Goal: Information Seeking & Learning: Learn about a topic

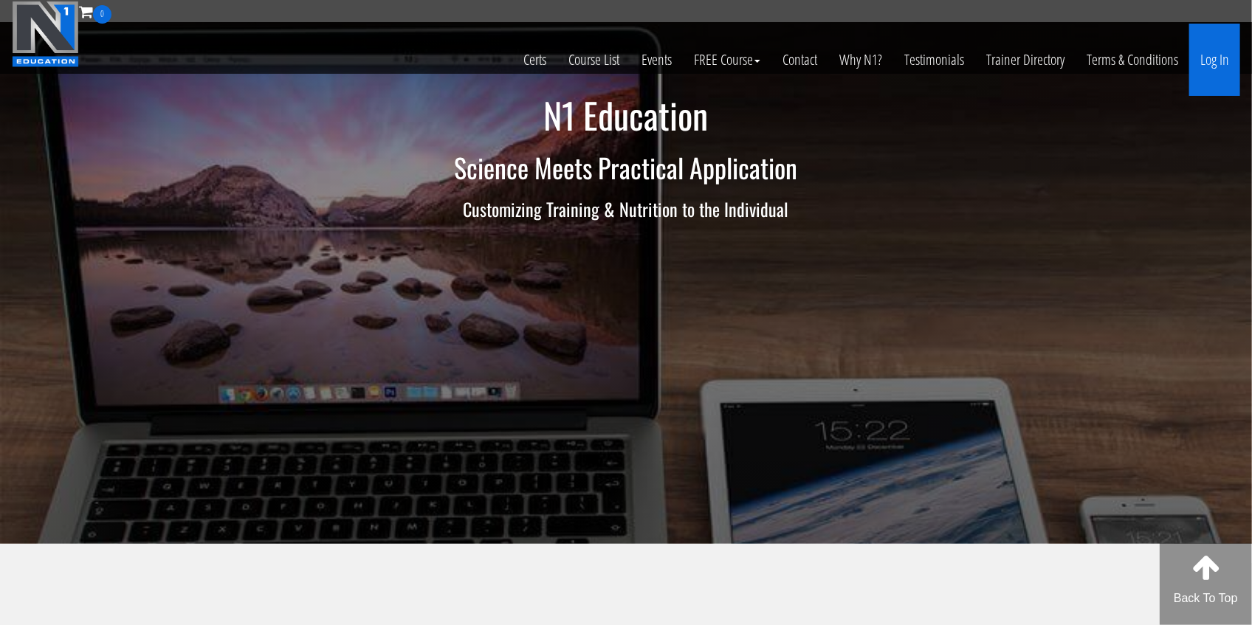
click at [1231, 68] on link "Log In" at bounding box center [1214, 60] width 51 height 72
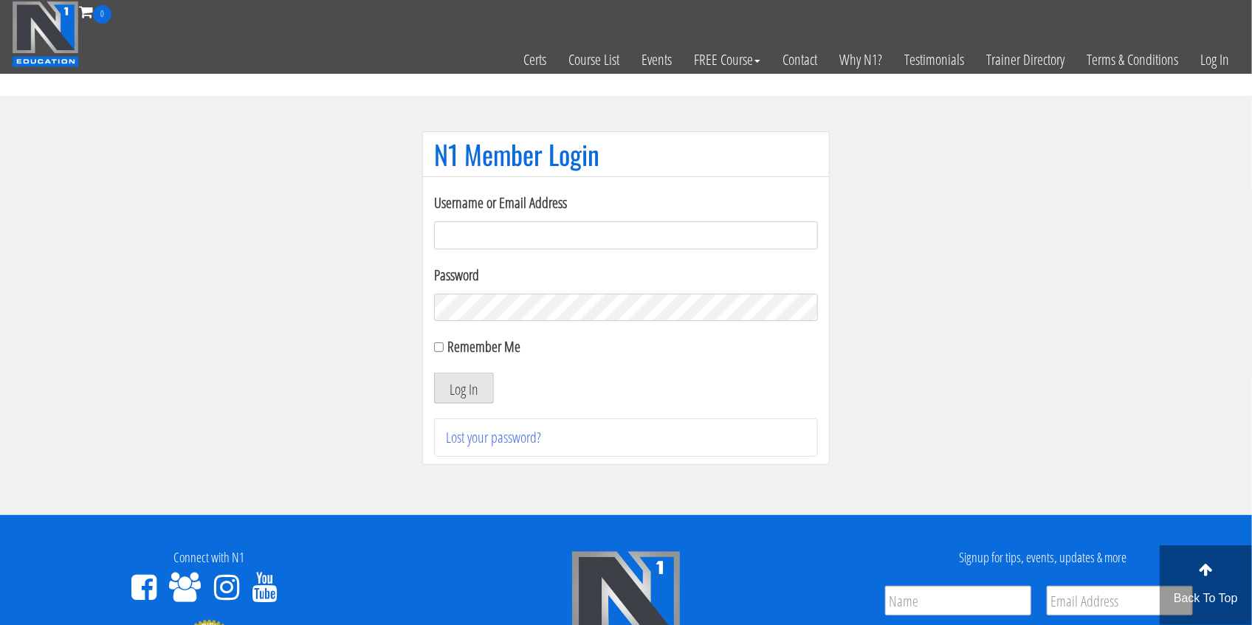
type input "[EMAIL_ADDRESS][DOMAIN_NAME]"
click at [452, 379] on button "Log In" at bounding box center [464, 388] width 60 height 31
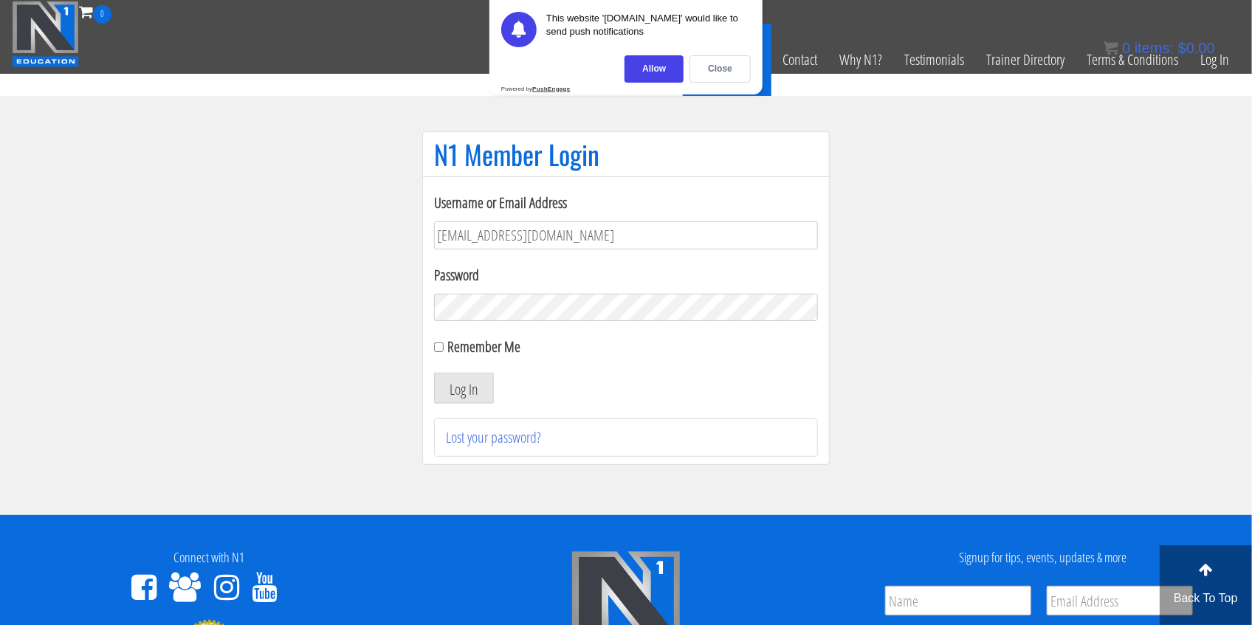
click at [724, 75] on div "Close" at bounding box center [720, 68] width 61 height 27
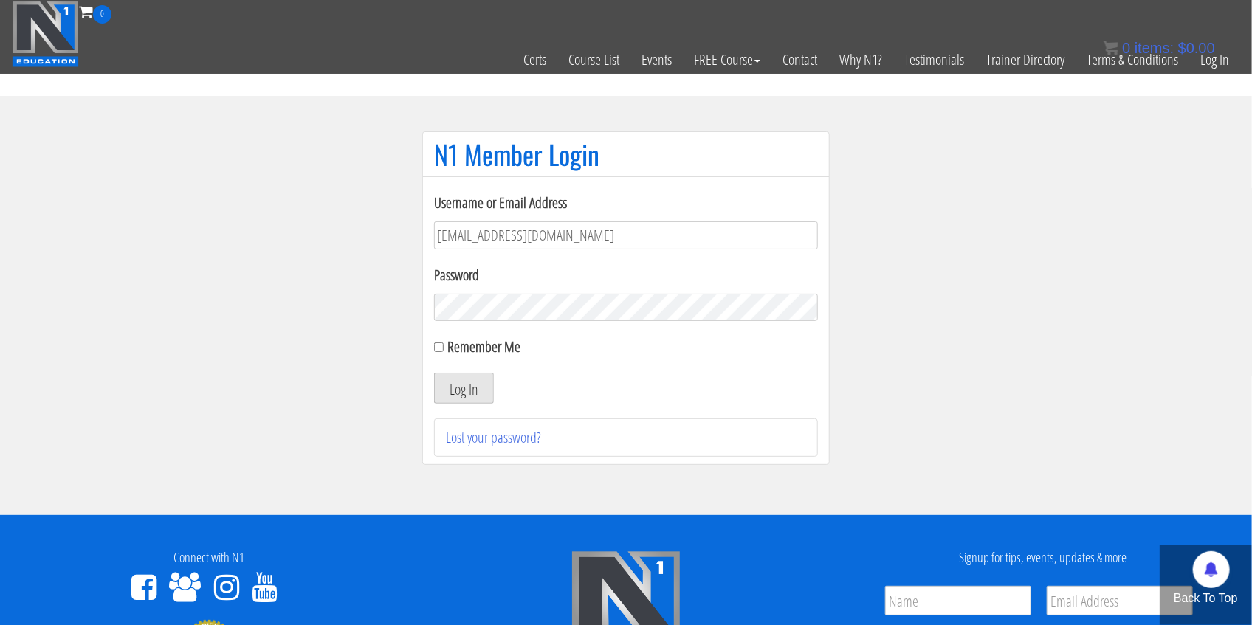
click at [450, 390] on button "Log In" at bounding box center [464, 388] width 60 height 31
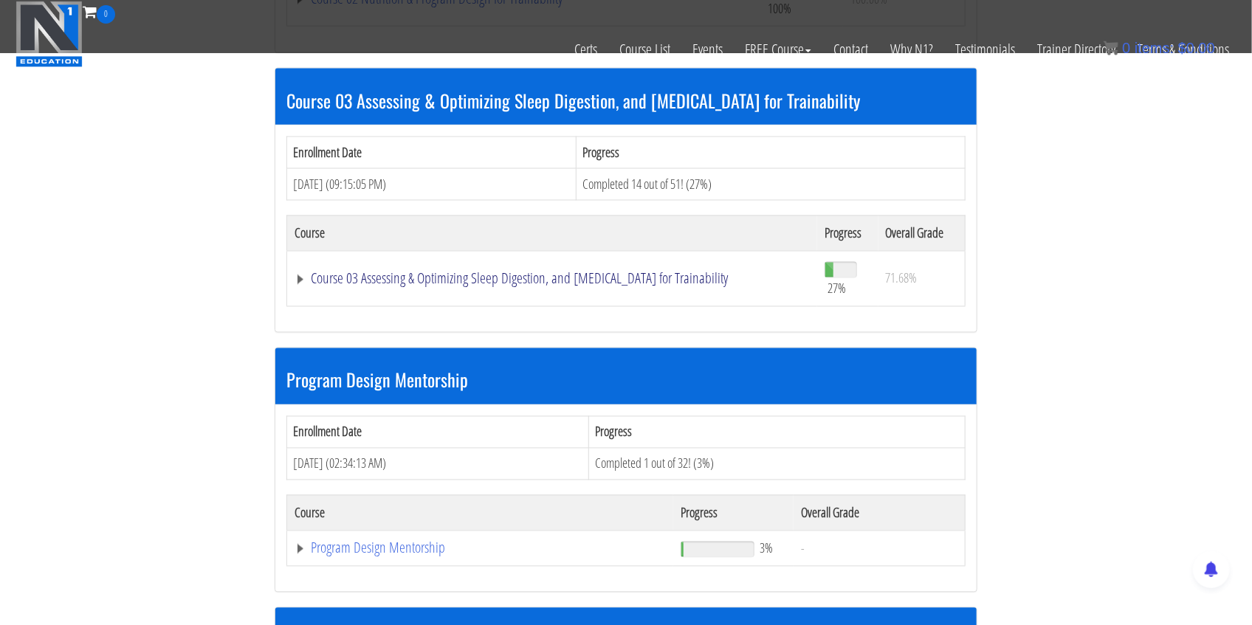
scroll to position [1279, 0]
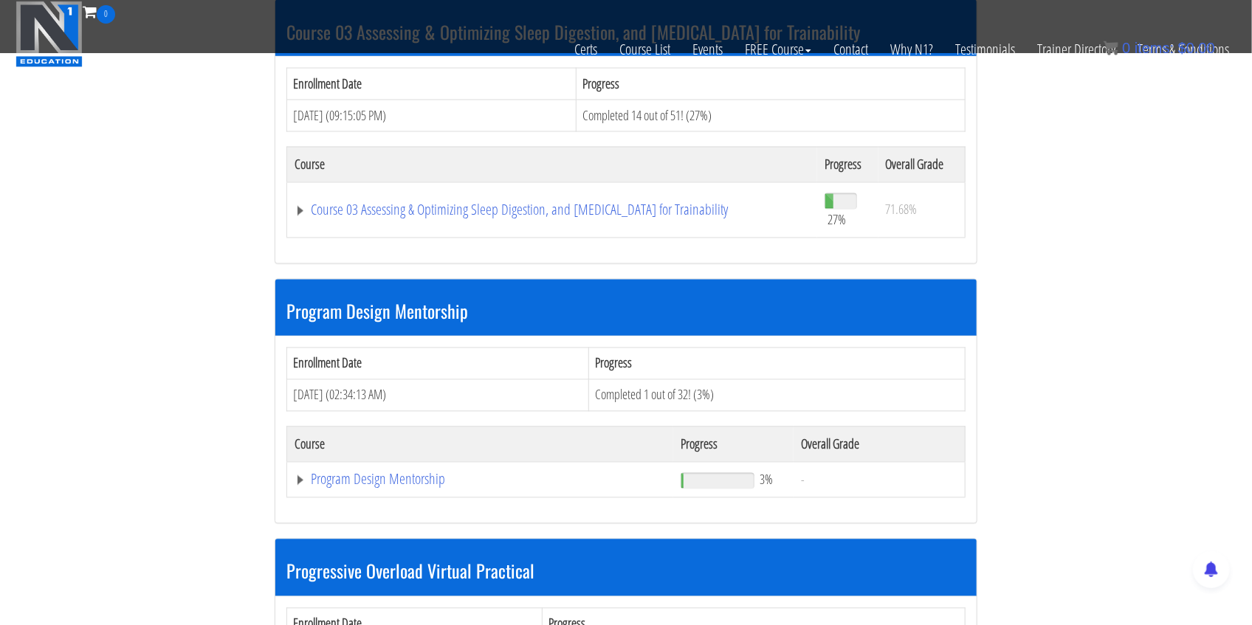
click at [387, 453] on th "Course" at bounding box center [480, 444] width 387 height 35
click at [391, 462] on td "Program Design Mentorship" at bounding box center [480, 479] width 387 height 35
click at [397, 472] on link "Program Design Mentorship" at bounding box center [480, 479] width 371 height 15
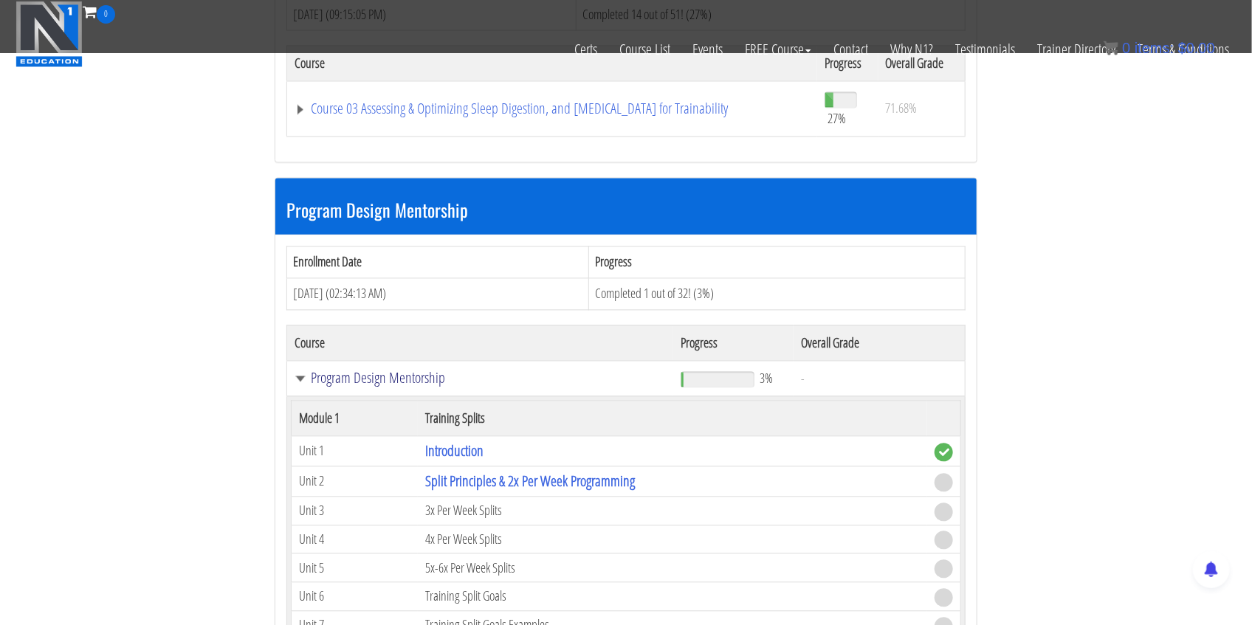
scroll to position [1575, 0]
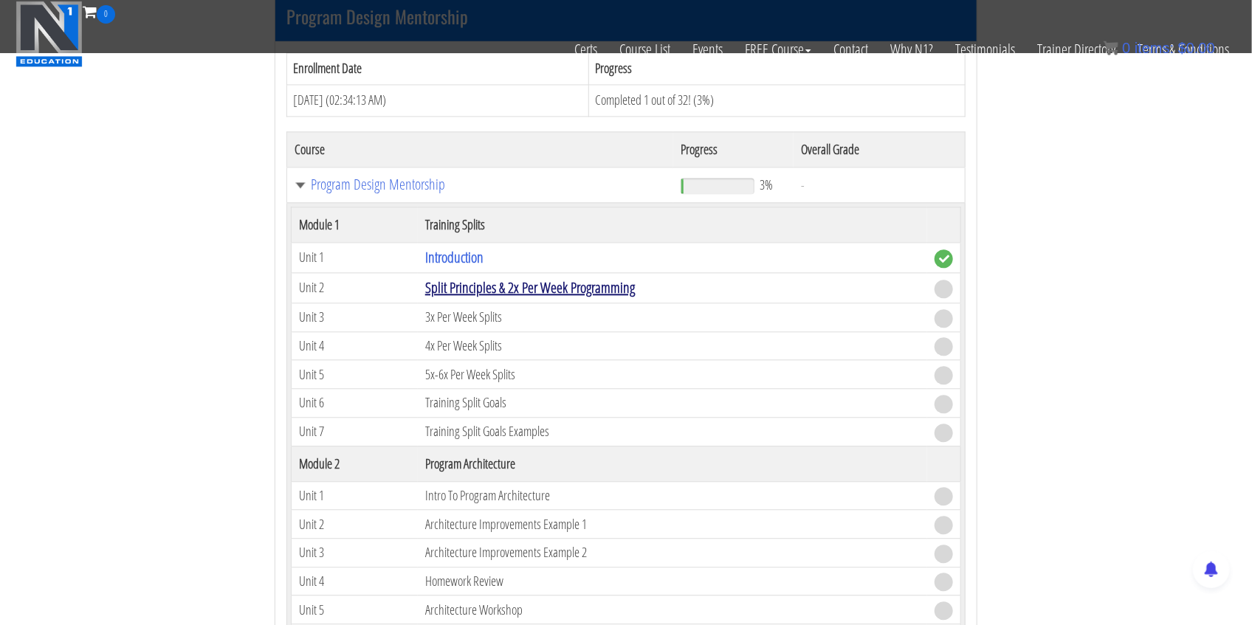
click at [594, 281] on link "Split Principles & 2x Per Week Programming" at bounding box center [530, 288] width 210 height 20
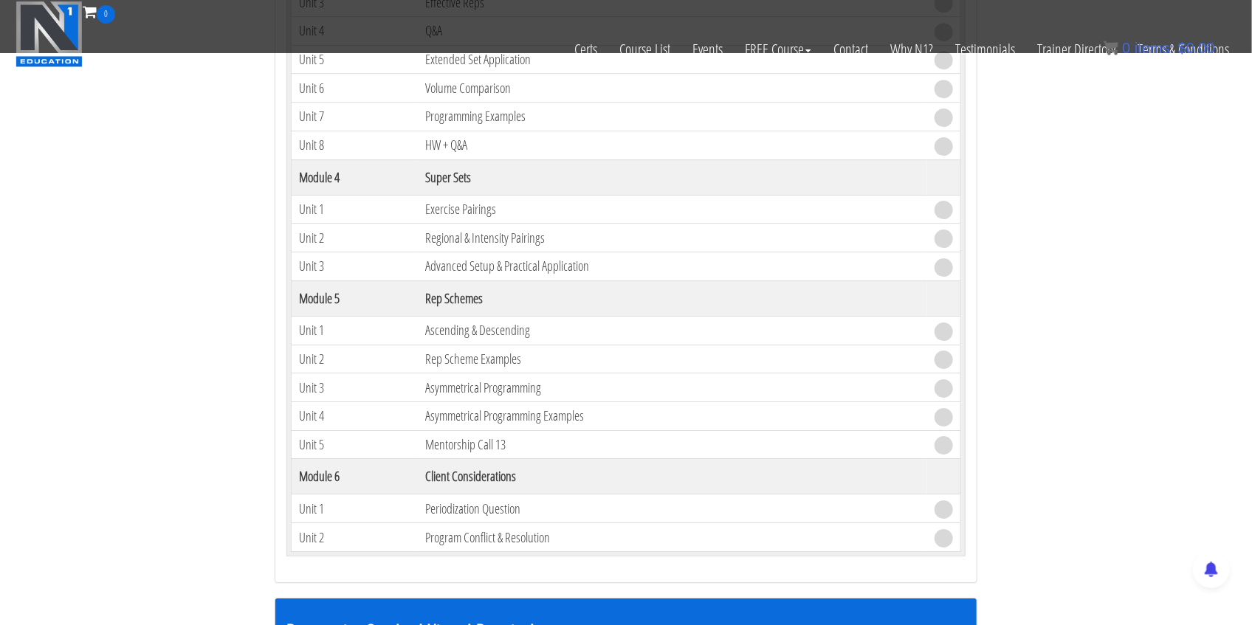
scroll to position [2362, 0]
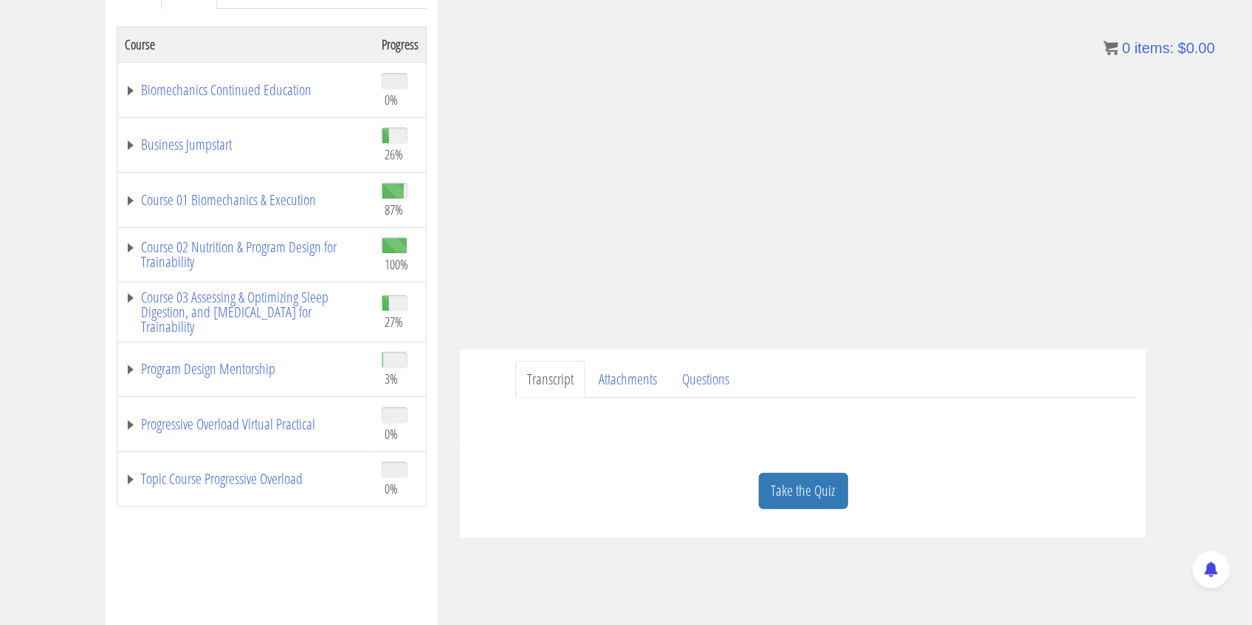
scroll to position [246, 0]
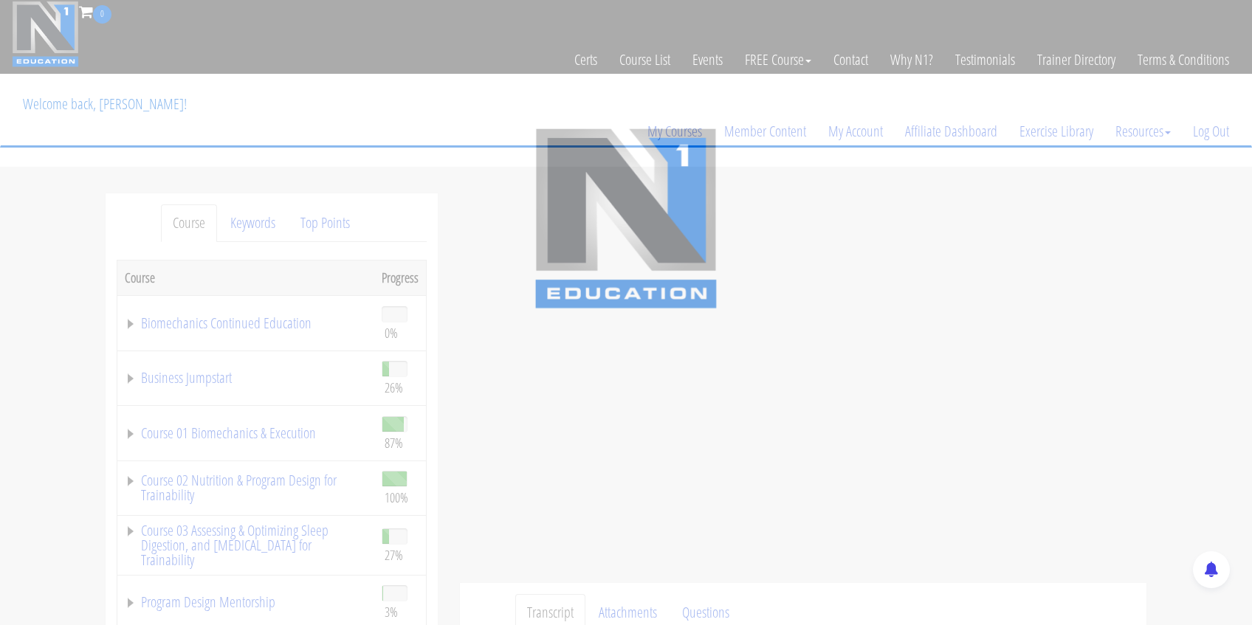
scroll to position [246, 0]
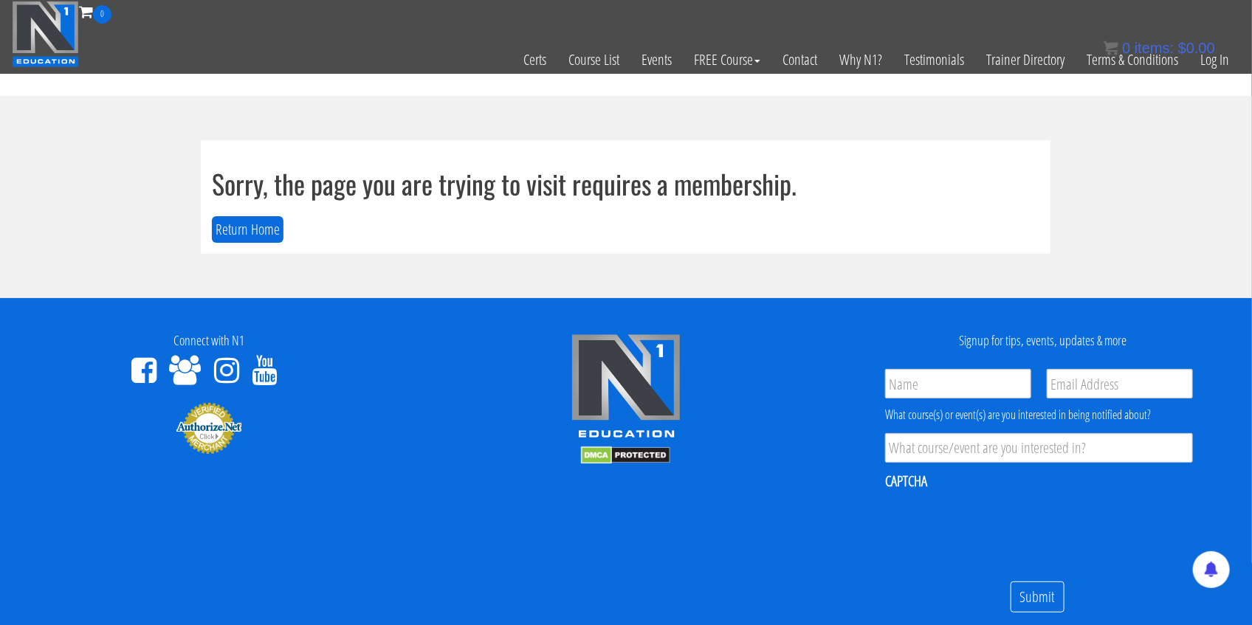
click at [1208, 56] on div "0 items: $ 0.00" at bounding box center [1159, 48] width 111 height 22
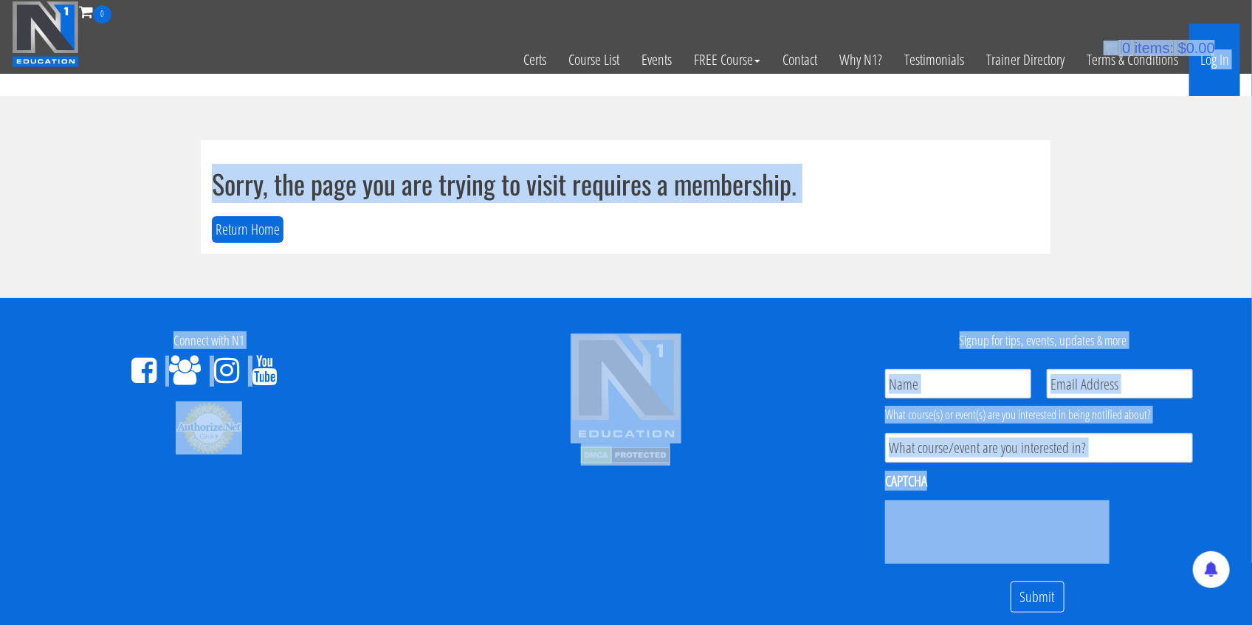
click at [1210, 60] on body "Skip to content Toggle navigation 0 Certs Course List Events FREE Course Course…" at bounding box center [626, 373] width 1252 height 747
click at [1213, 68] on link "Log In" at bounding box center [1214, 60] width 51 height 72
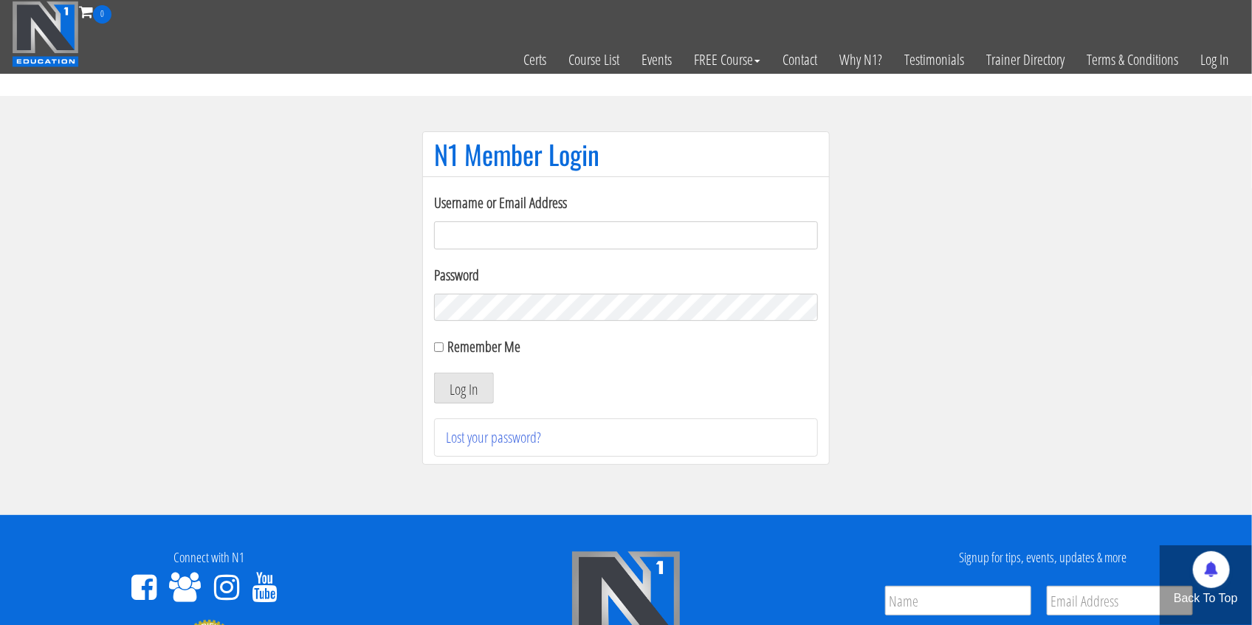
type input "[EMAIL_ADDRESS][DOMAIN_NAME]"
click at [444, 352] on div "Remember Me" at bounding box center [626, 347] width 384 height 22
click at [440, 343] on input "Remember Me" at bounding box center [439, 348] width 10 height 10
checkbox input "true"
click at [457, 379] on button "Log In" at bounding box center [464, 388] width 60 height 31
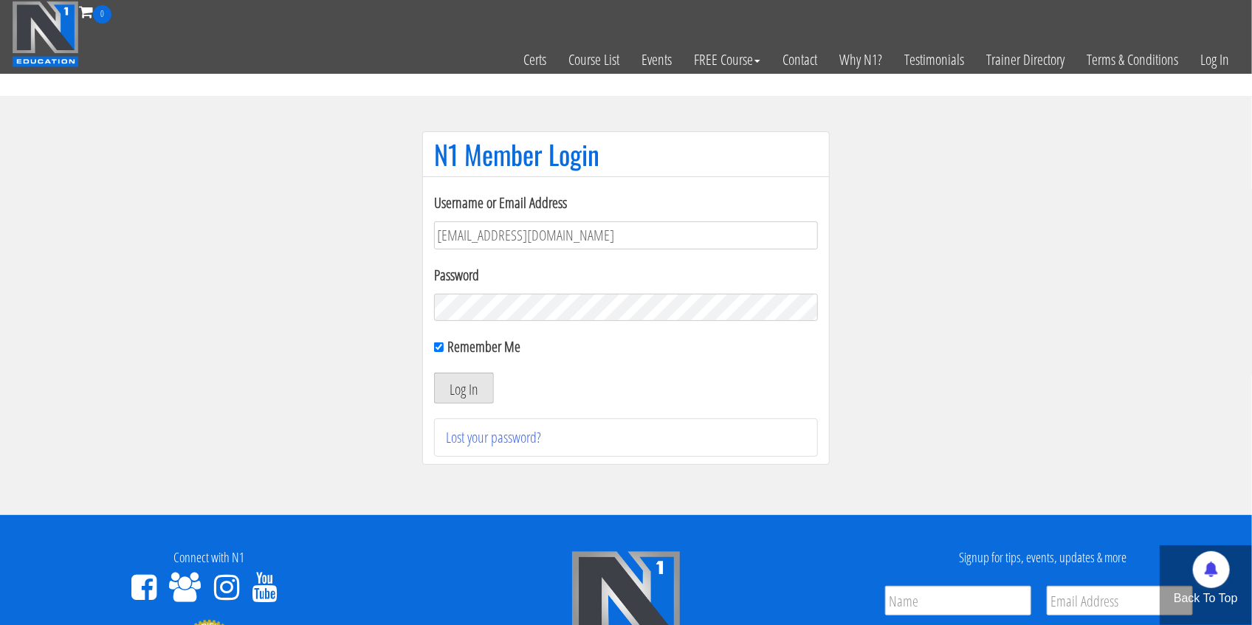
click at [457, 396] on button "Log In" at bounding box center [464, 388] width 60 height 31
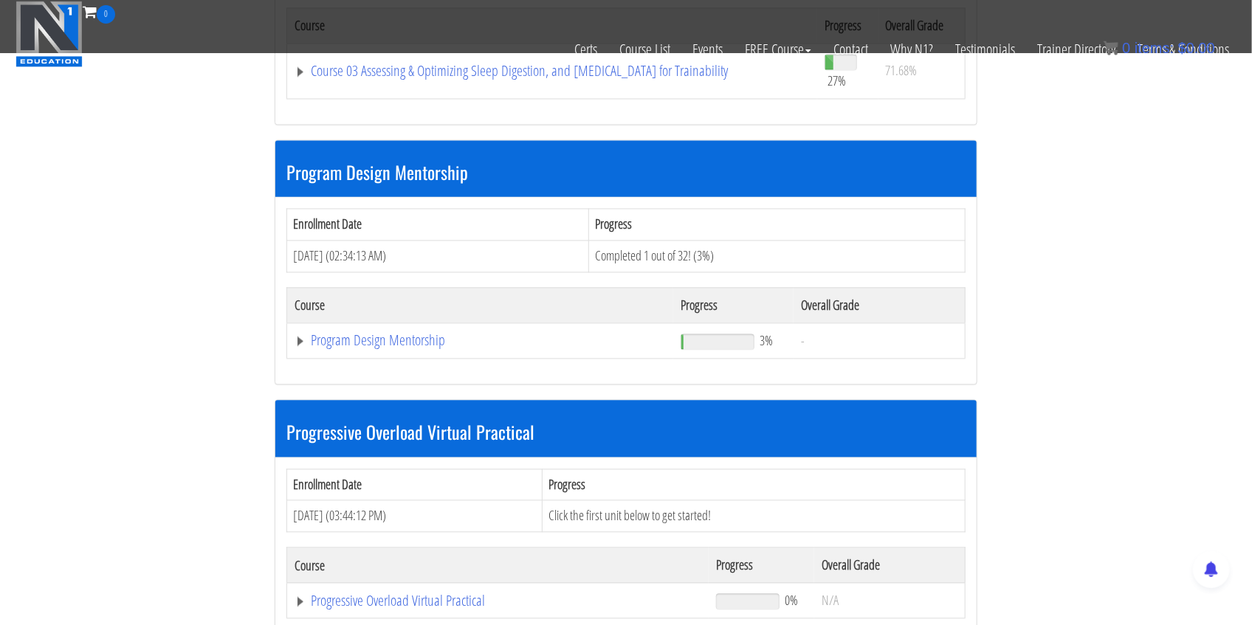
scroll to position [1279, 0]
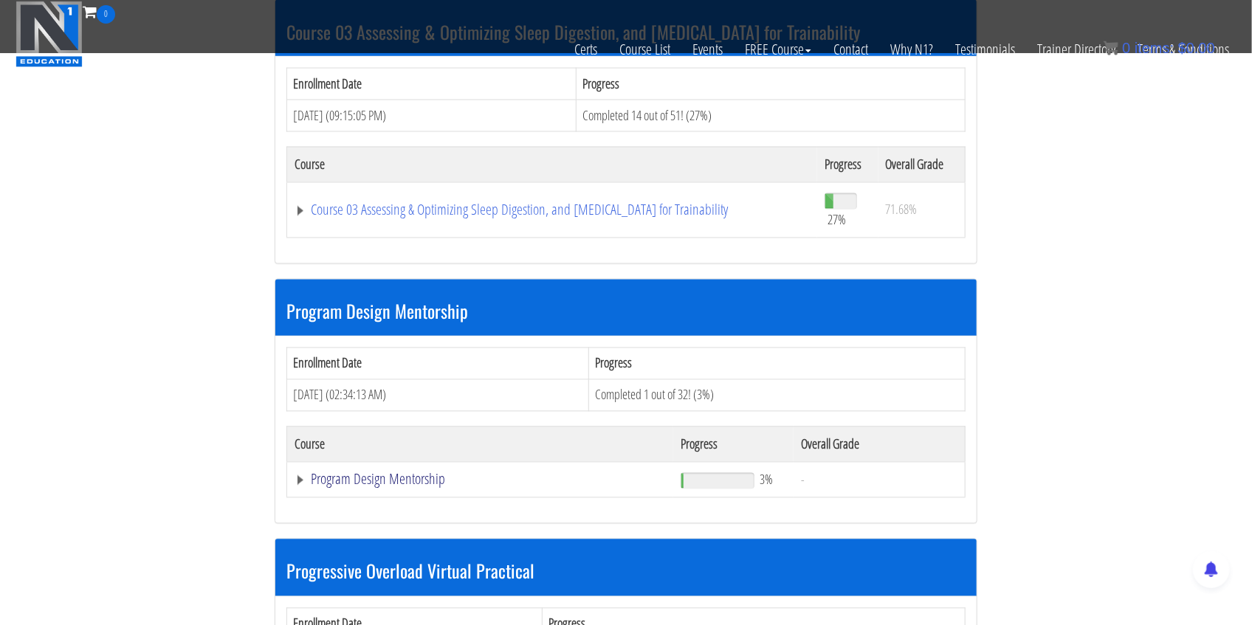
click at [384, 477] on link "Program Design Mentorship" at bounding box center [480, 479] width 371 height 15
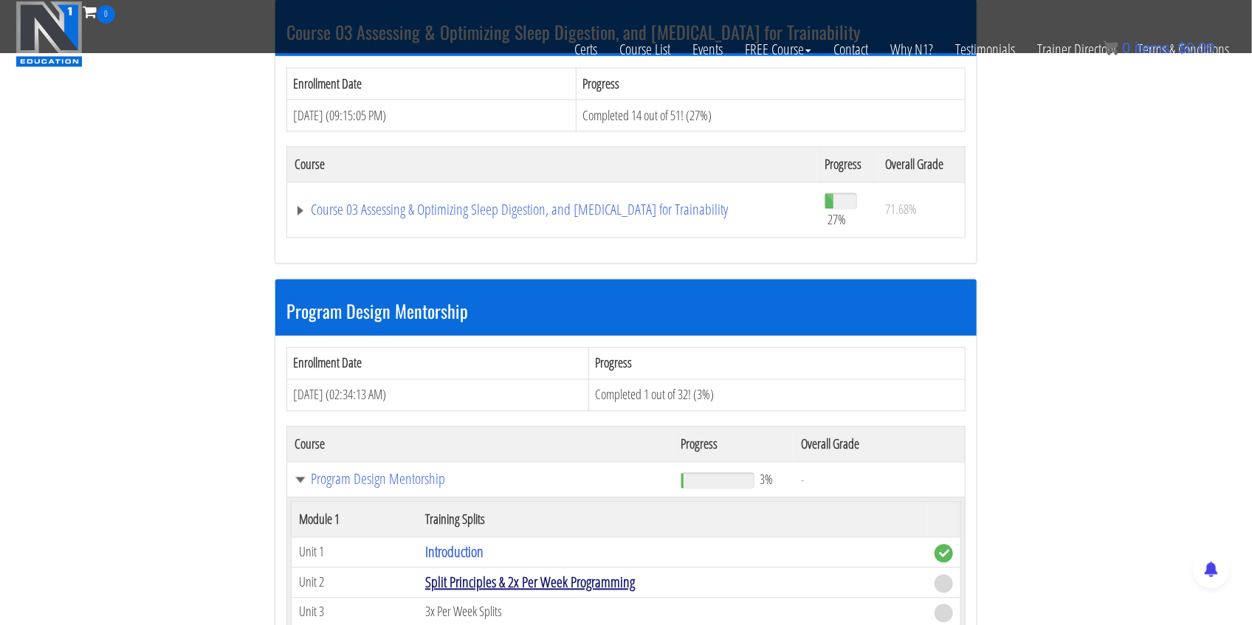
click at [527, 580] on link "Split Principles & 2x Per Week Programming" at bounding box center [530, 583] width 210 height 20
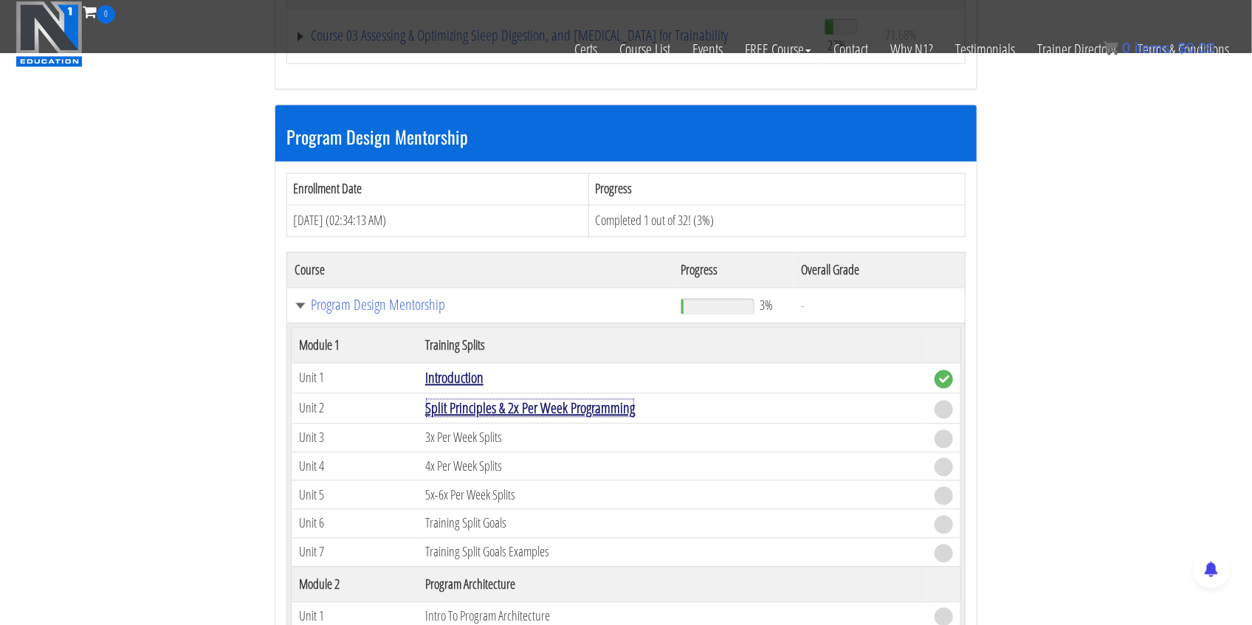
scroll to position [1525, 0]
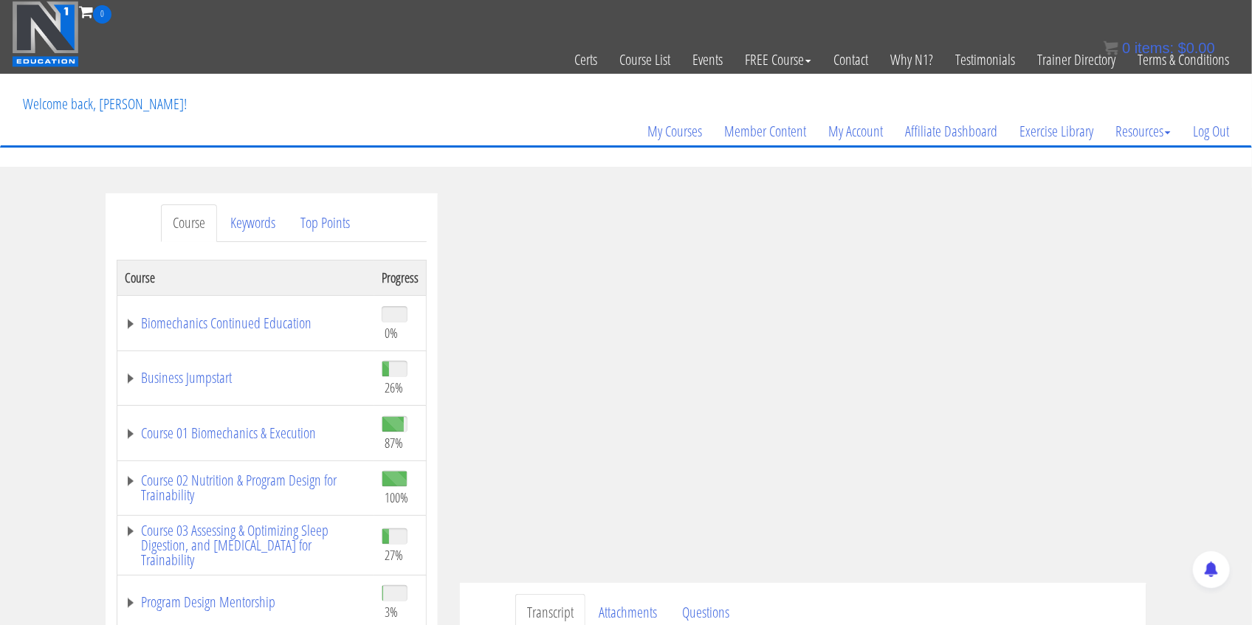
drag, startPoint x: 1050, startPoint y: 589, endPoint x: 1041, endPoint y: 594, distance: 9.9
click at [1041, 594] on div "Transcript Attachments Questions PD Mentorship Split Principles Submit Question…" at bounding box center [803, 630] width 687 height 95
